Goal: Information Seeking & Learning: Learn about a topic

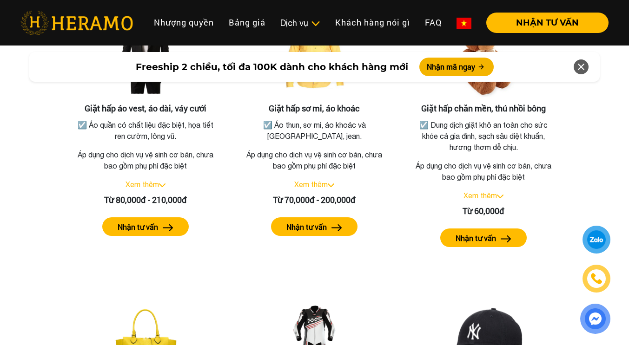
scroll to position [1722, 0]
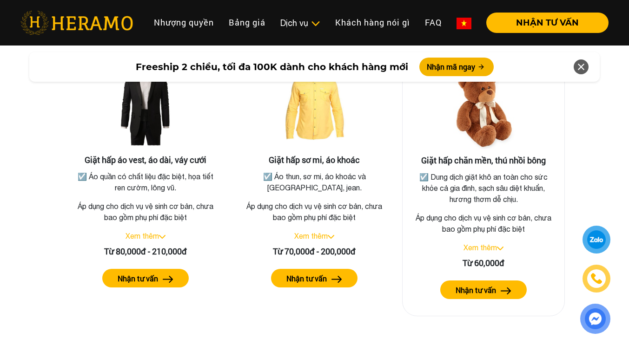
click at [489, 244] on link "Xem thêm" at bounding box center [479, 248] width 33 height 8
click at [483, 285] on label "Nhận tư vấn" at bounding box center [475, 290] width 40 height 11
click at [461, 171] on p "☑️ Dung dịch giặt khô an toàn cho sức khỏe cả gia đình, sạch sâu diệt khuẩn, hư…" at bounding box center [483, 187] width 143 height 33
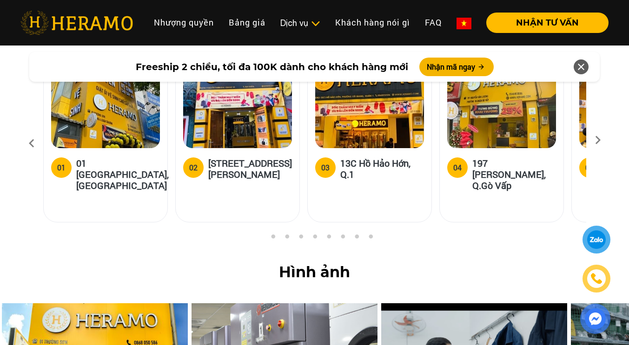
scroll to position [3488, 0]
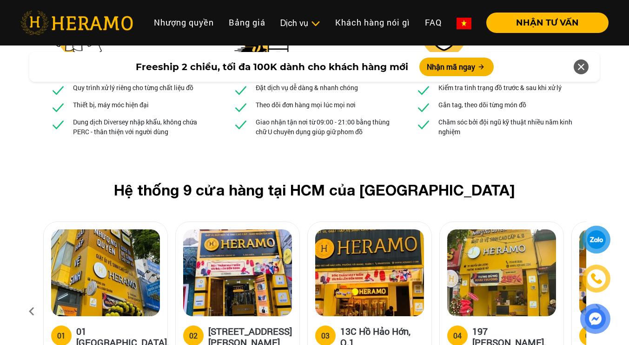
click at [598, 309] on icon at bounding box center [597, 312] width 17 height 6
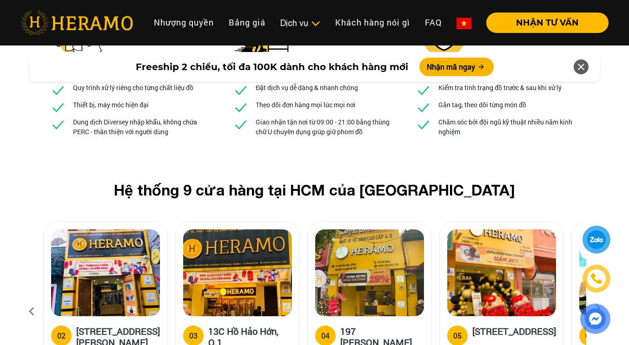
click at [598, 309] on icon at bounding box center [597, 312] width 17 height 6
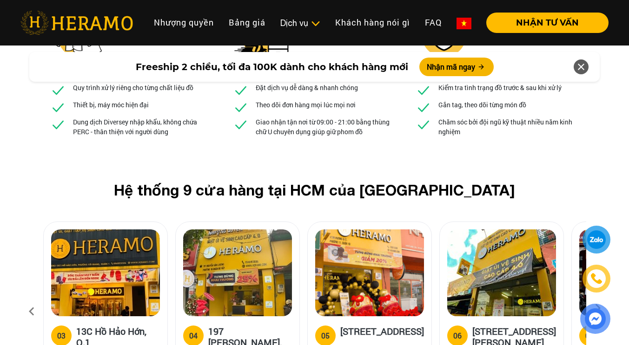
click at [598, 309] on icon at bounding box center [597, 312] width 17 height 6
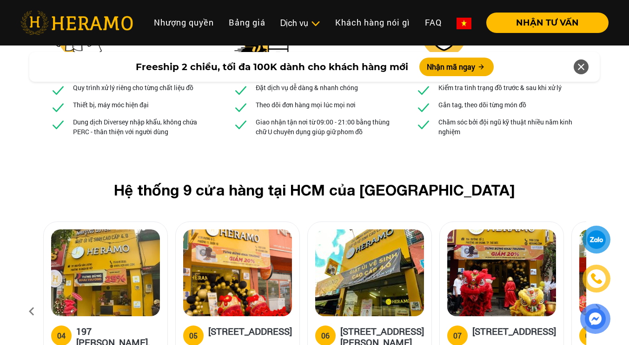
click at [598, 309] on icon at bounding box center [597, 312] width 17 height 6
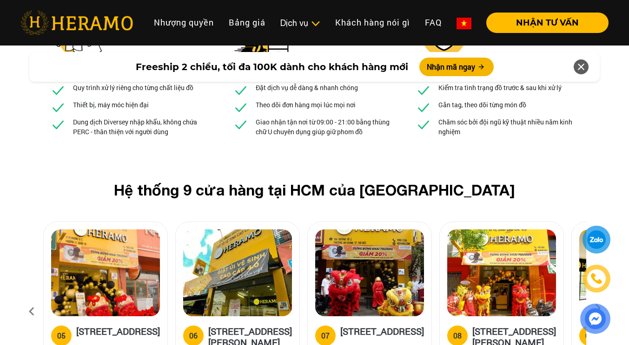
click at [598, 309] on icon at bounding box center [597, 312] width 17 height 6
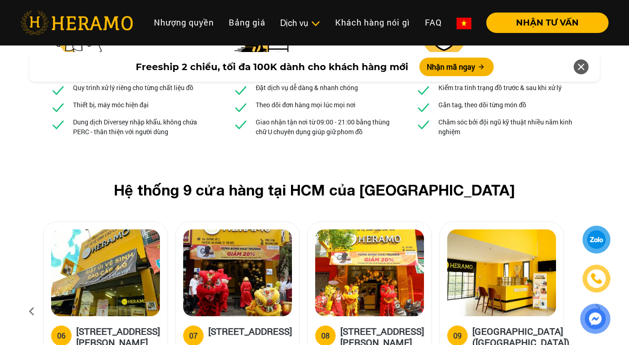
click at [598, 309] on icon at bounding box center [597, 312] width 17 height 6
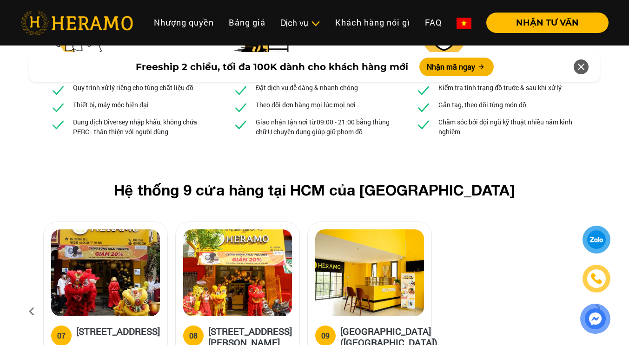
click at [29, 299] on icon at bounding box center [31, 311] width 17 height 25
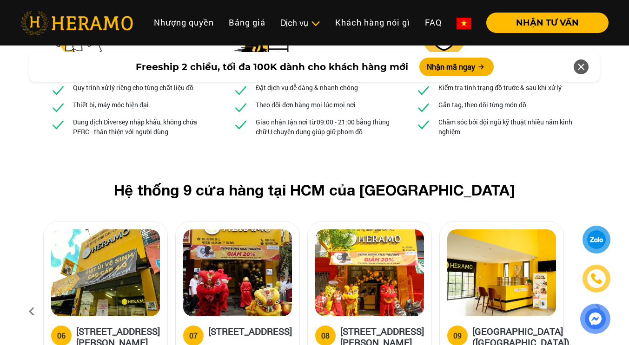
click at [29, 299] on icon at bounding box center [31, 311] width 17 height 25
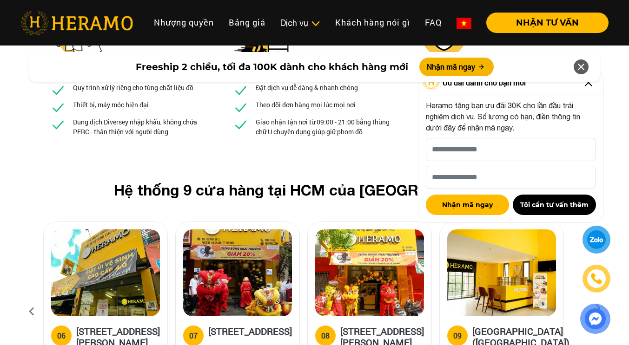
click at [29, 299] on icon at bounding box center [31, 311] width 17 height 25
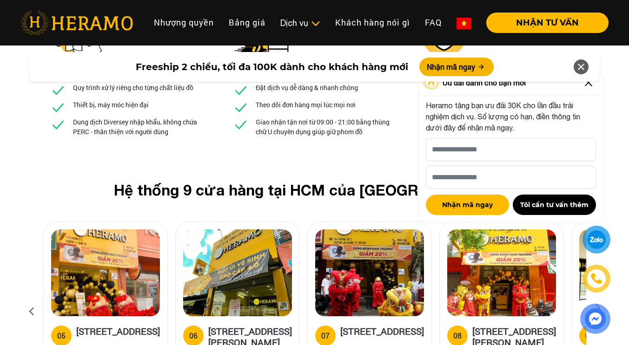
click at [29, 299] on icon at bounding box center [31, 311] width 17 height 25
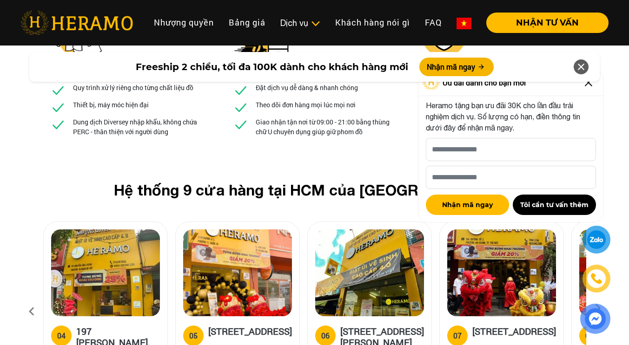
click at [29, 299] on icon at bounding box center [31, 311] width 17 height 25
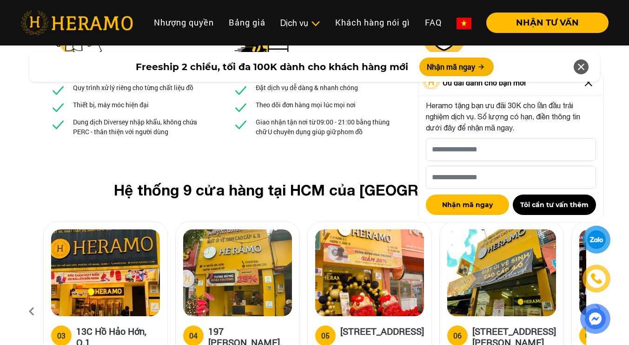
click at [29, 299] on icon at bounding box center [31, 311] width 17 height 25
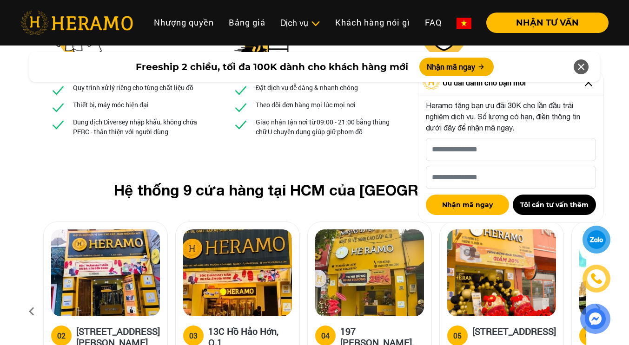
click at [29, 299] on icon at bounding box center [31, 311] width 17 height 25
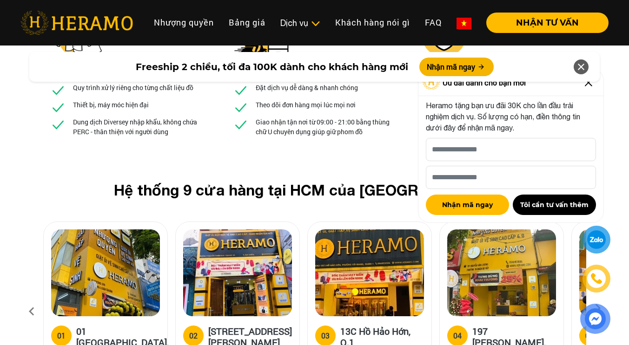
scroll to position [3441, 0]
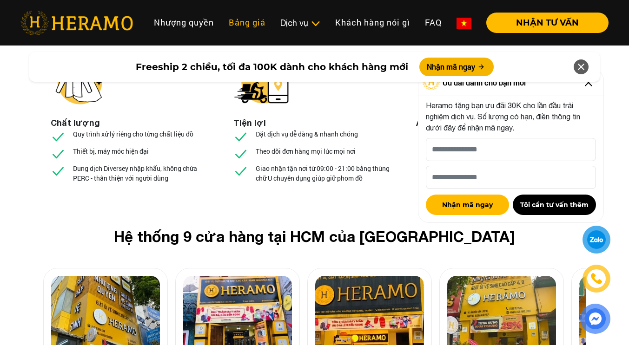
click at [249, 25] on link "Bảng giá" at bounding box center [247, 23] width 52 height 20
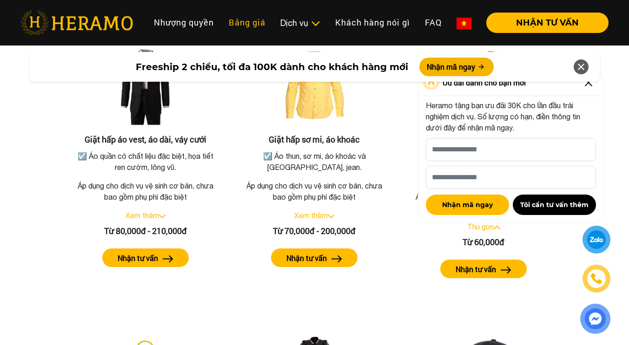
scroll to position [1760, 0]
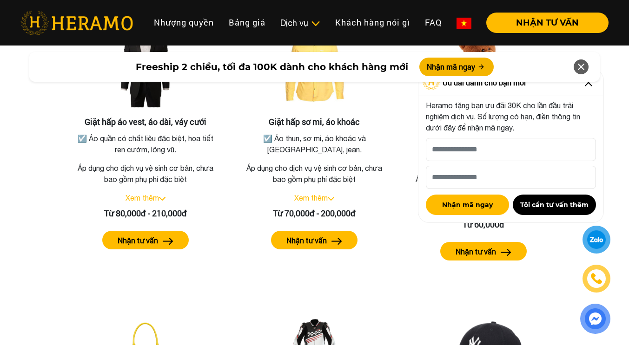
click at [577, 71] on icon at bounding box center [580, 67] width 11 height 17
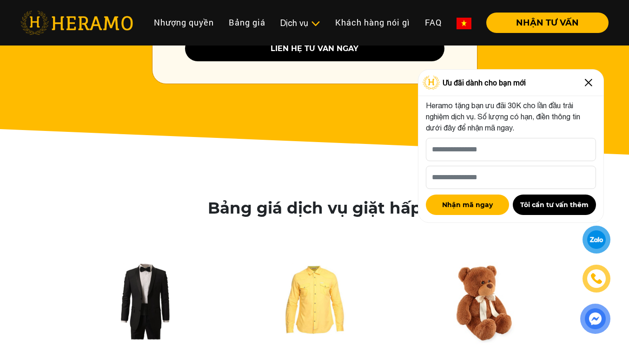
click at [590, 81] on img at bounding box center [588, 82] width 15 height 15
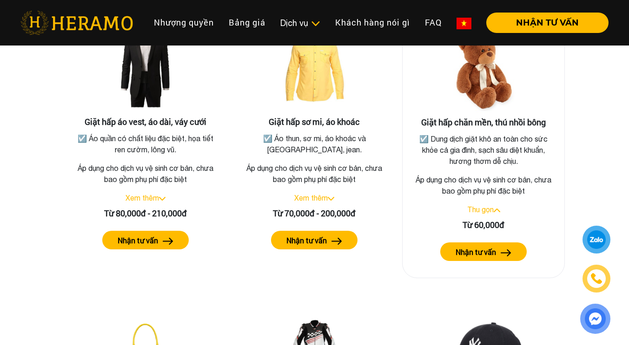
click at [483, 205] on link "Thu gọn" at bounding box center [480, 209] width 26 height 8
click at [483, 205] on link "Xem thêm" at bounding box center [479, 209] width 33 height 8
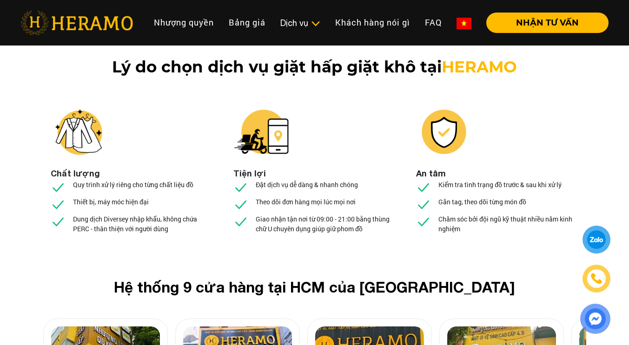
scroll to position [3492, 0]
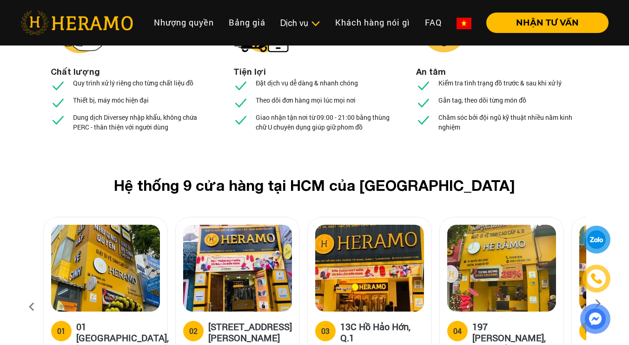
click at [179, 302] on div "02 [STREET_ADDRESS][PERSON_NAME]" at bounding box center [241, 307] width 132 height 180
click at [598, 304] on icon at bounding box center [597, 307] width 17 height 6
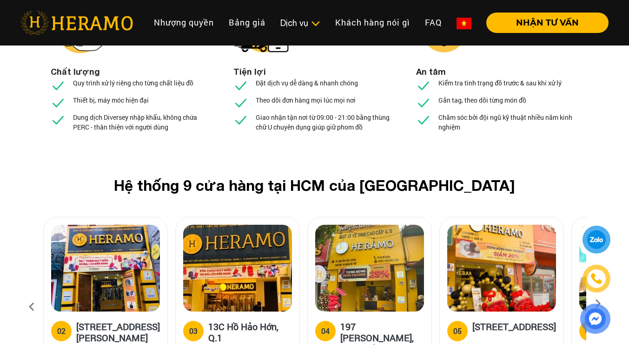
click at [598, 304] on icon at bounding box center [597, 307] width 17 height 6
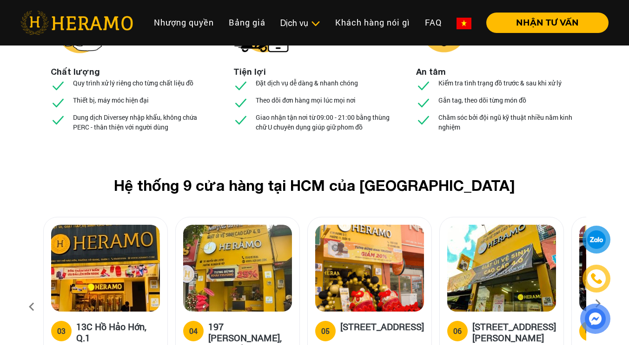
click at [598, 304] on icon at bounding box center [597, 307] width 17 height 6
